Goal: Task Accomplishment & Management: Manage account settings

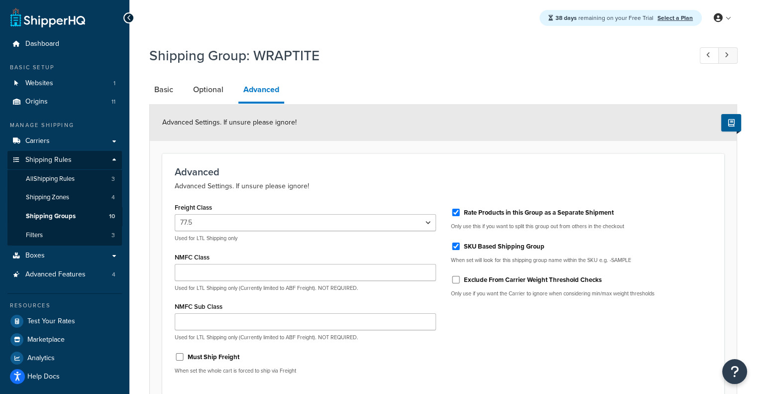
click at [728, 58] on icon at bounding box center [727, 55] width 4 height 6
click at [733, 50] on link at bounding box center [727, 55] width 19 height 16
click at [731, 52] on link at bounding box center [727, 55] width 19 height 16
click at [734, 54] on link at bounding box center [727, 55] width 19 height 16
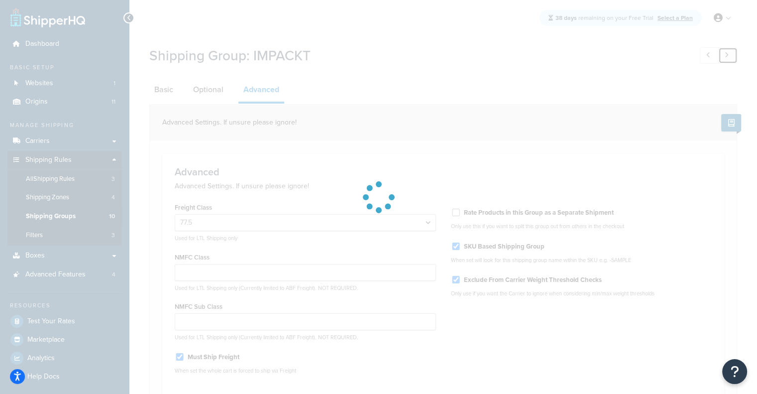
select select "110"
checkbox input "true"
checkbox input "false"
checkbox input "true"
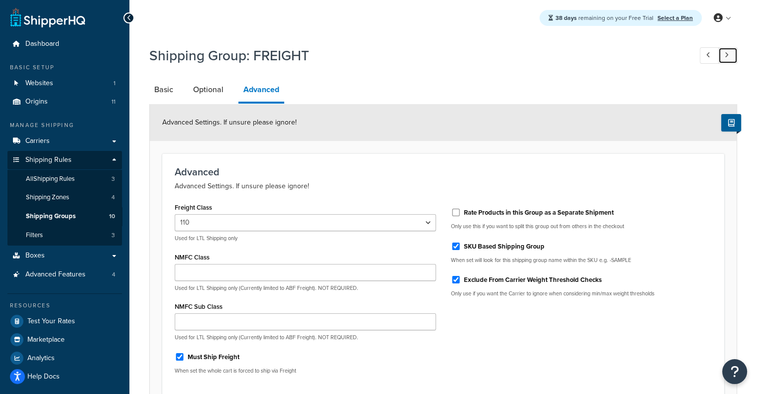
click at [727, 57] on icon at bounding box center [727, 55] width 4 height 6
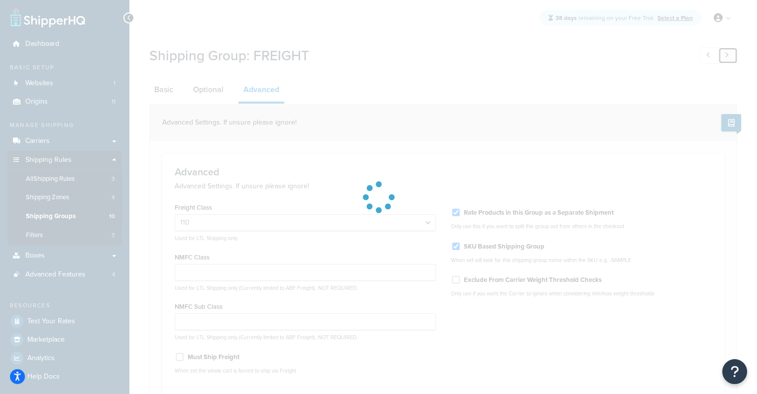
select select "77.5"
checkbox input "false"
checkbox input "true"
checkbox input "false"
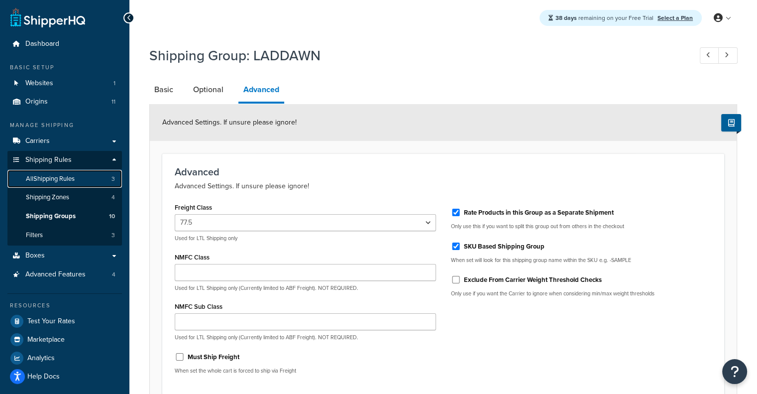
click at [73, 175] on span "All Shipping Rules" at bounding box center [50, 179] width 49 height 8
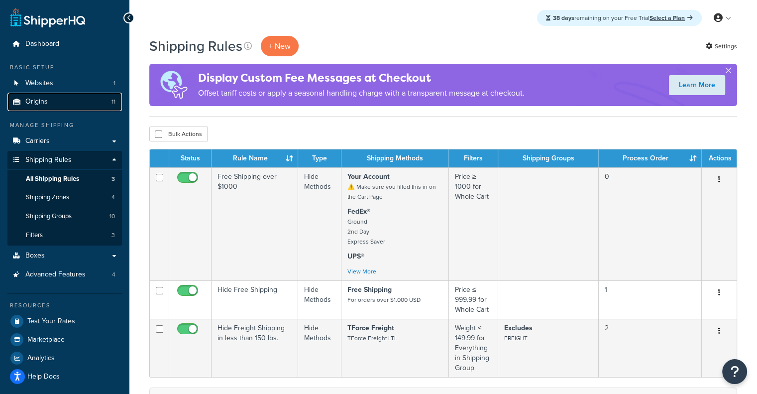
click at [32, 99] on span "Origins" at bounding box center [36, 102] width 22 height 8
